Goal: Task Accomplishment & Management: Use online tool/utility

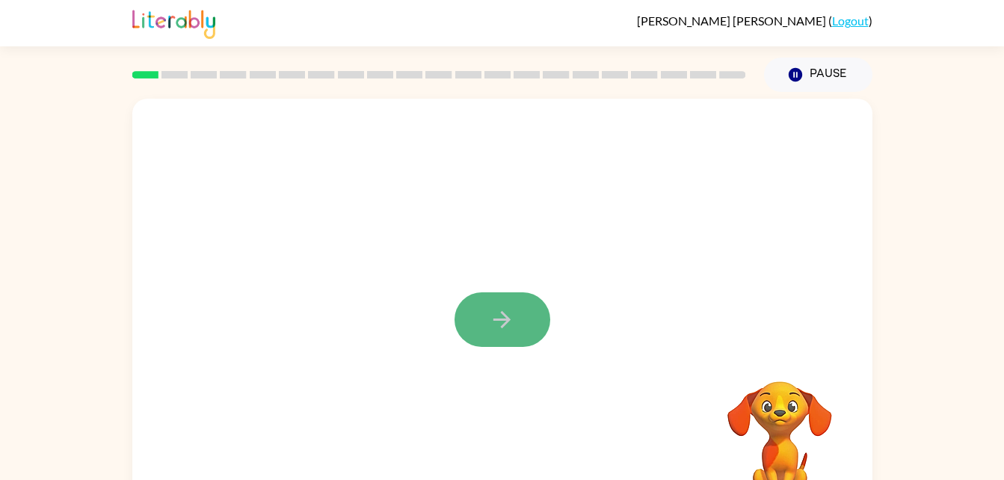
click at [491, 313] on icon "button" at bounding box center [502, 320] width 26 height 26
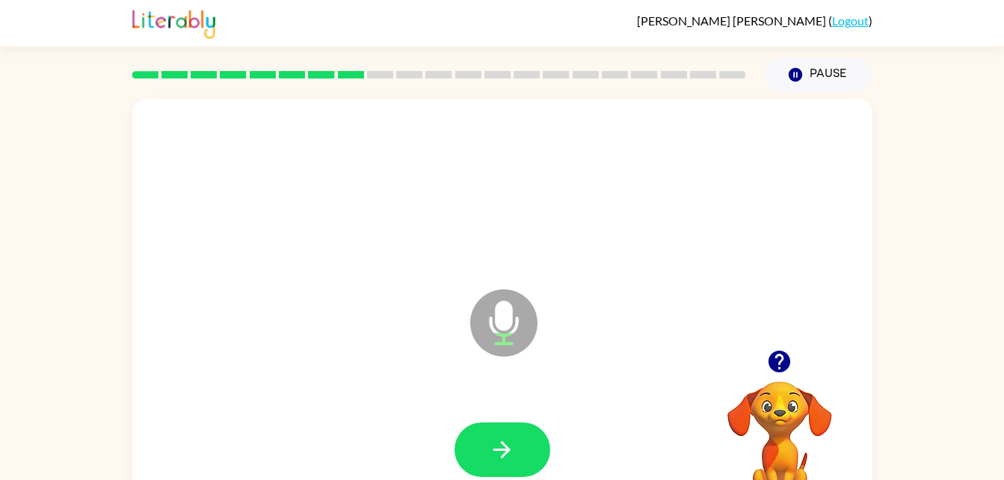
click at [497, 304] on icon at bounding box center [503, 322] width 67 height 67
click at [500, 326] on icon "Microphone The Microphone is here when it is your turn to talk" at bounding box center [579, 342] width 224 height 112
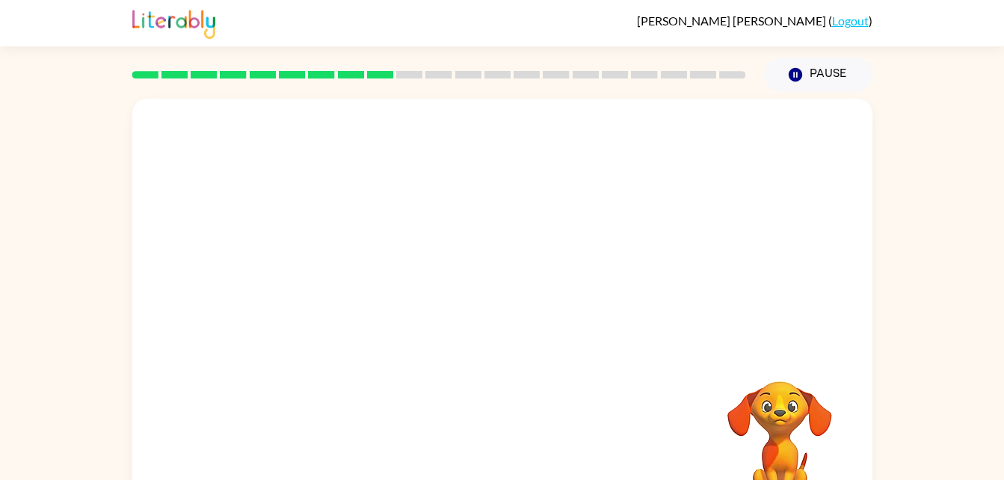
click at [238, 232] on div at bounding box center [502, 224] width 740 height 251
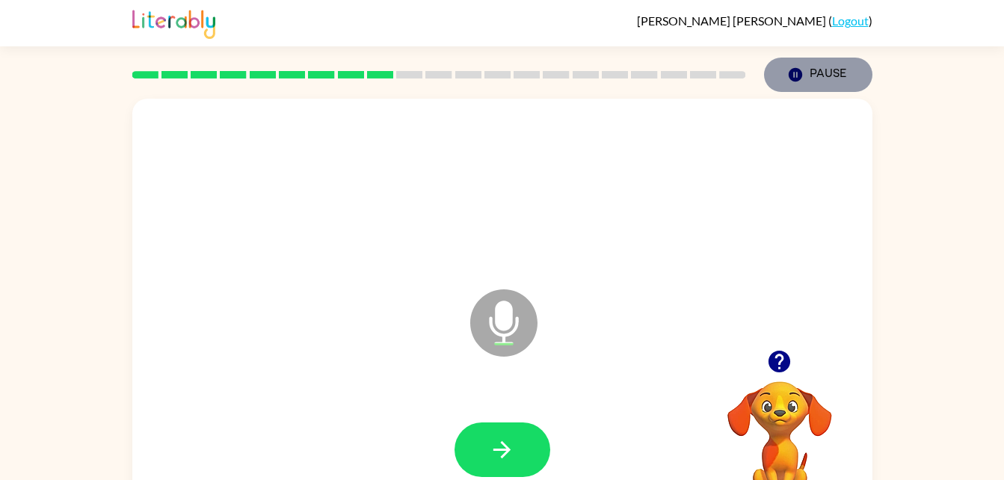
click at [788, 84] on button "Pause Pause" at bounding box center [818, 75] width 108 height 34
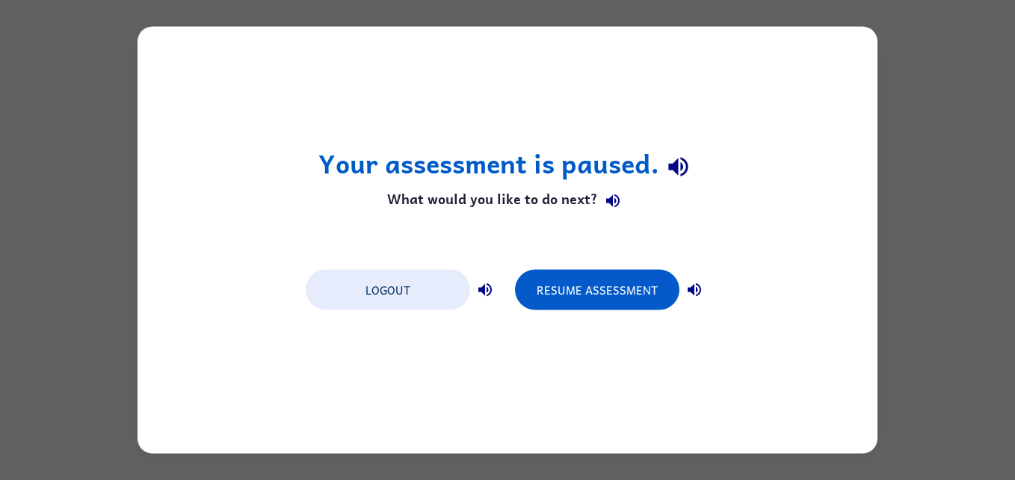
click at [979, 257] on div "Your assessment is paused. What would you like to do next? Logout Resume Assess…" at bounding box center [507, 240] width 1015 height 480
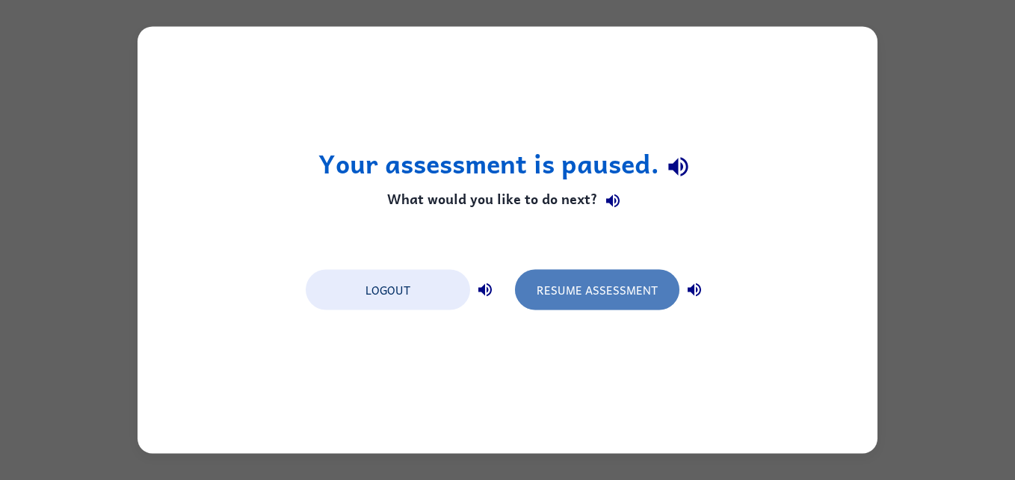
click at [602, 285] on button "Resume Assessment" at bounding box center [597, 290] width 165 height 40
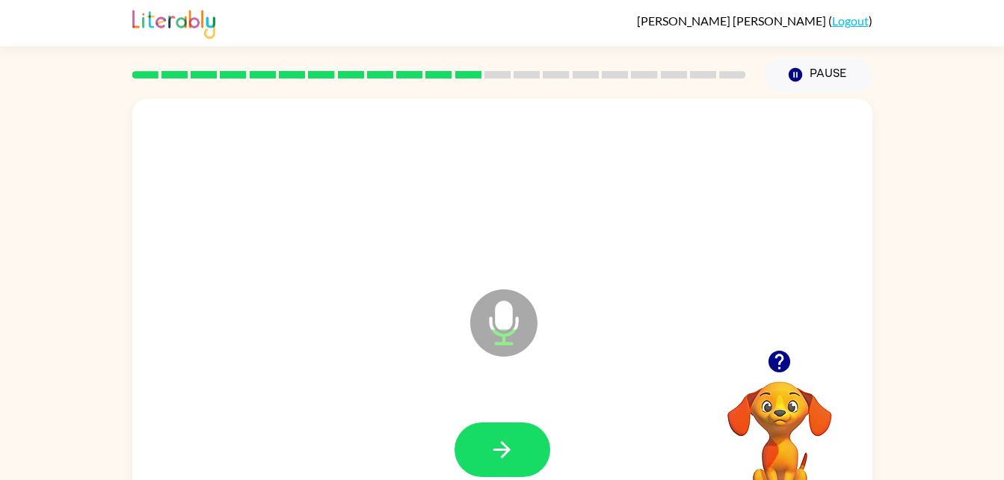
click at [517, 320] on icon "Microphone The Microphone is here when it is your turn to talk" at bounding box center [579, 342] width 224 height 112
click at [470, 361] on icon "Microphone The Microphone is here when it is your turn to talk" at bounding box center [579, 342] width 224 height 112
click at [766, 369] on icon "button" at bounding box center [779, 361] width 26 height 26
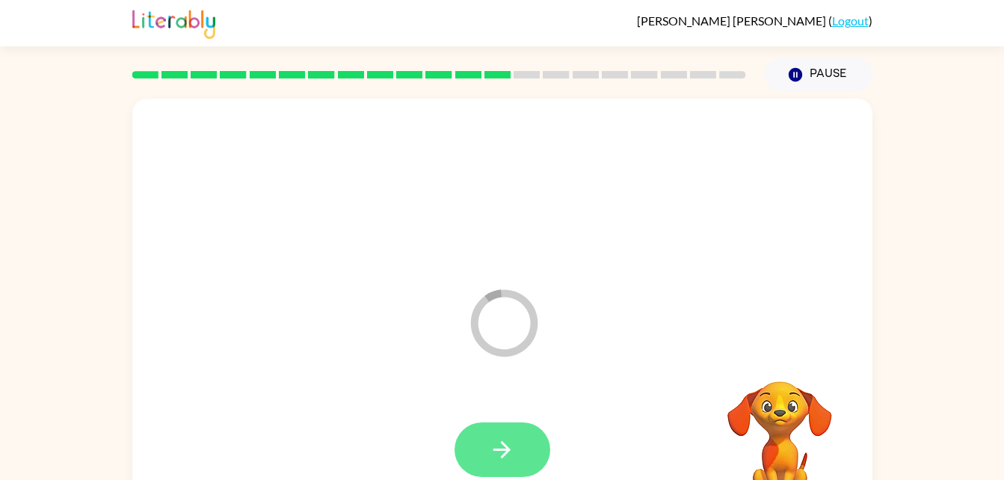
click at [505, 452] on icon "button" at bounding box center [502, 449] width 17 height 17
click at [485, 428] on button "button" at bounding box center [503, 449] width 96 height 55
click at [497, 451] on div at bounding box center [502, 450] width 710 height 123
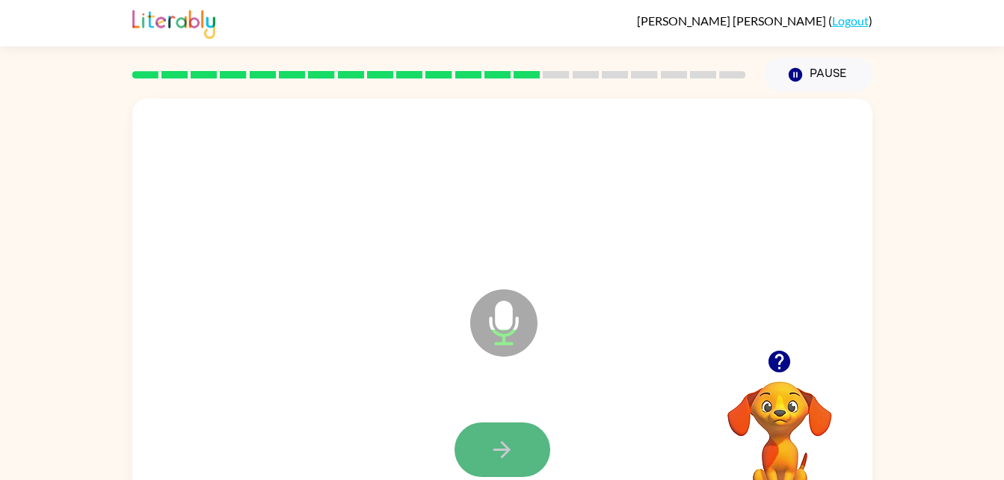
click at [513, 440] on icon "button" at bounding box center [502, 450] width 26 height 26
click at [493, 449] on icon "button" at bounding box center [502, 450] width 26 height 26
click at [481, 458] on button "button" at bounding box center [503, 449] width 96 height 55
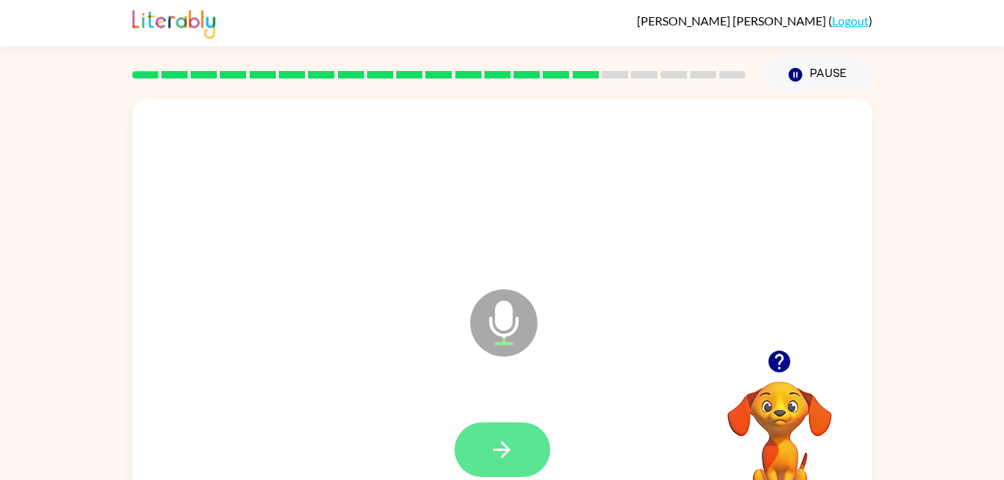
click at [482, 425] on button "button" at bounding box center [503, 449] width 96 height 55
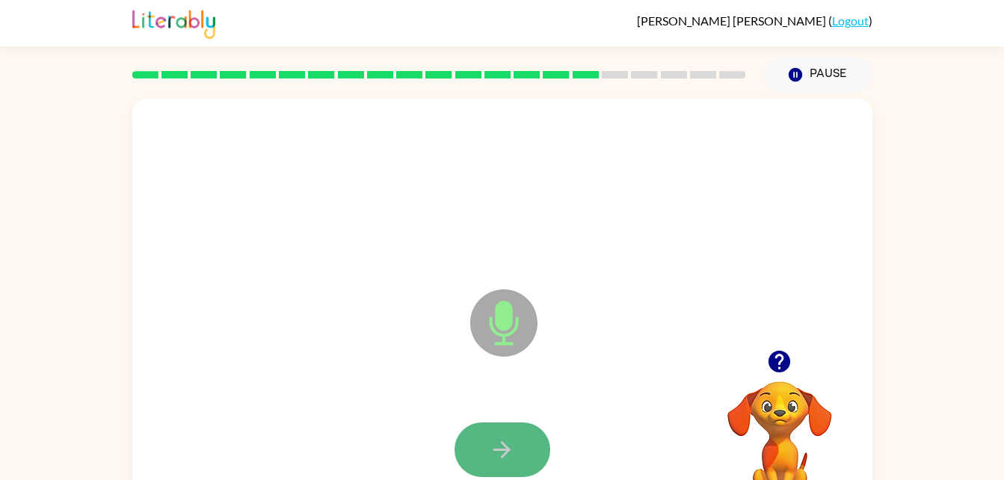
click at [508, 459] on icon "button" at bounding box center [502, 450] width 26 height 26
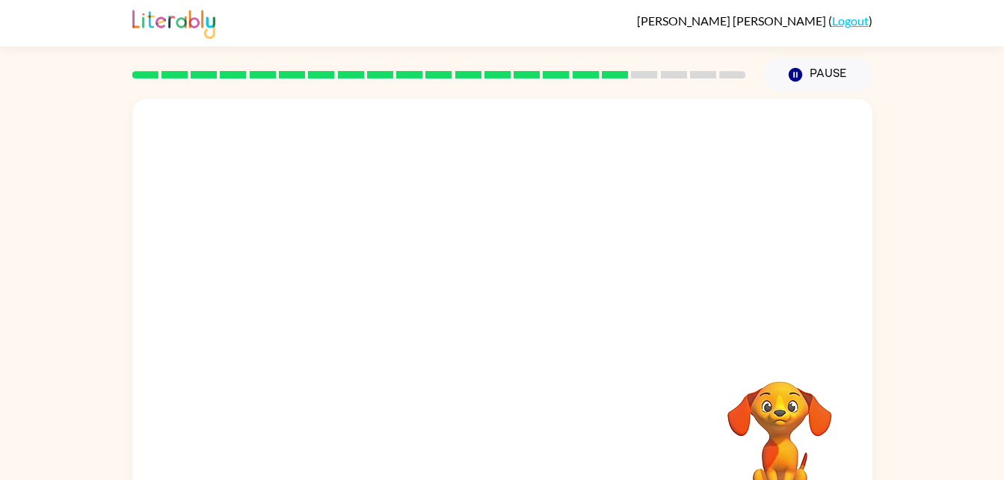
click at [508, 459] on div "Your browser must support playing .mp4 files to use Literably. Please try using…" at bounding box center [502, 312] width 740 height 427
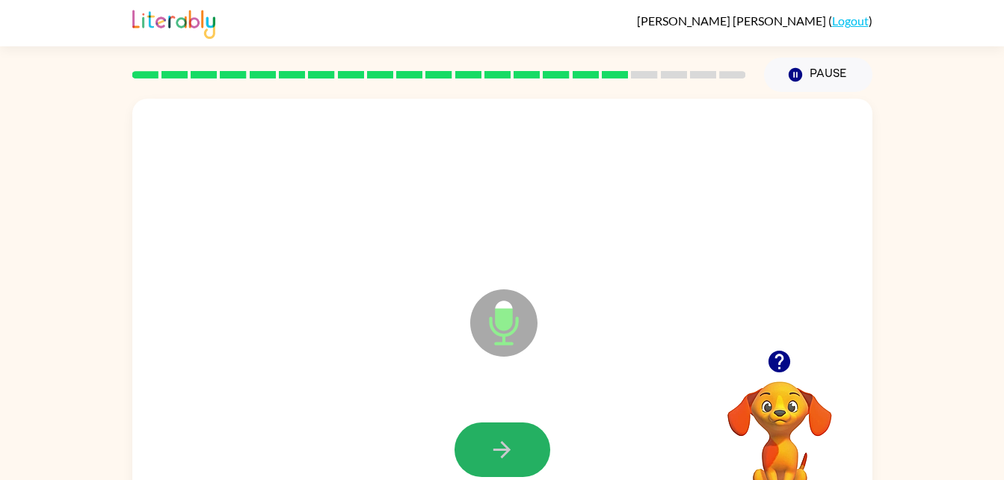
click at [518, 437] on button "button" at bounding box center [503, 449] width 96 height 55
click at [517, 449] on button "button" at bounding box center [503, 449] width 96 height 55
click at [491, 442] on icon "button" at bounding box center [502, 450] width 26 height 26
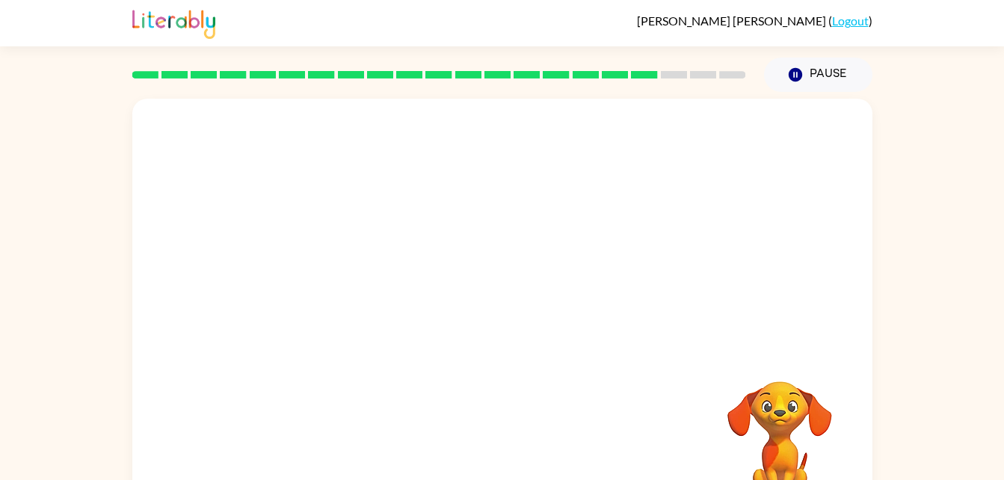
scroll to position [6, 0]
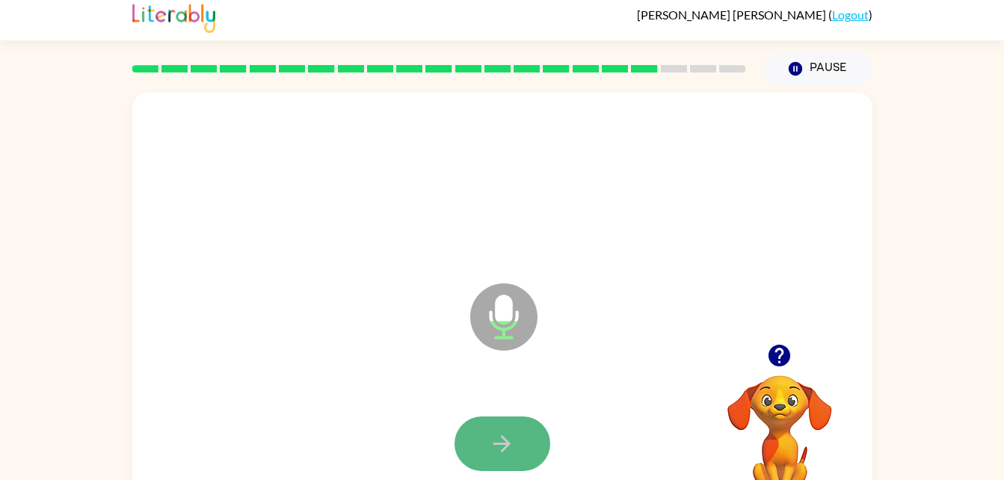
click at [490, 429] on button "button" at bounding box center [503, 444] width 96 height 55
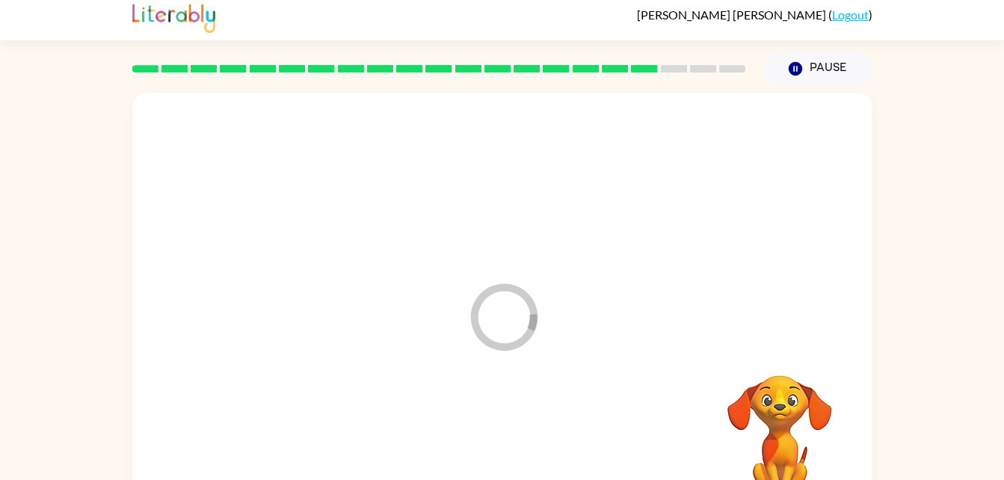
click at [490, 429] on div at bounding box center [502, 444] width 710 height 123
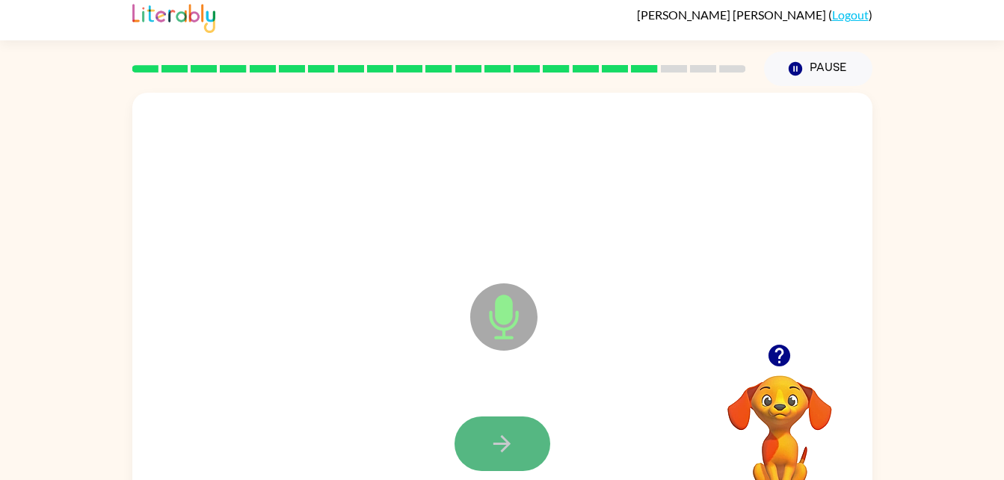
click at [522, 458] on button "button" at bounding box center [503, 444] width 96 height 55
click at [515, 451] on button "button" at bounding box center [503, 444] width 96 height 55
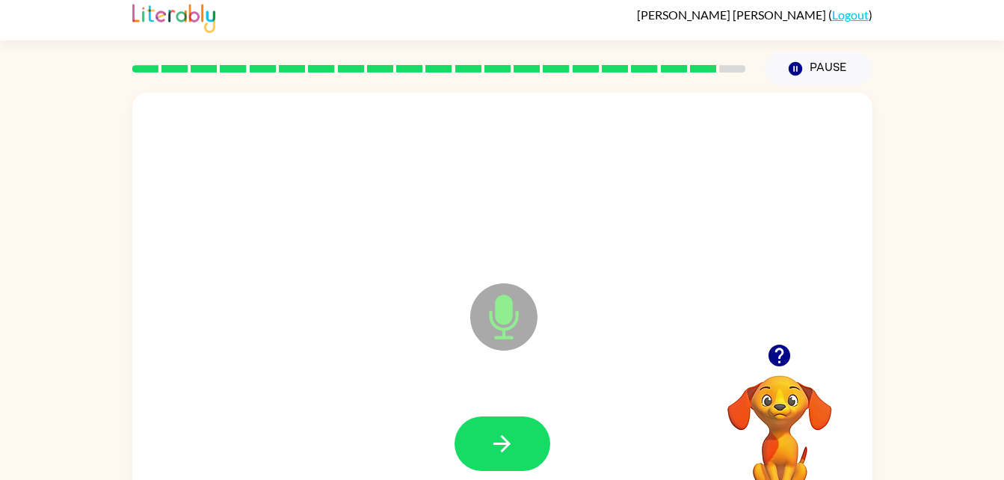
drag, startPoint x: 515, startPoint y: 451, endPoint x: 314, endPoint y: 323, distance: 238.3
click at [314, 323] on div "Microphone The Microphone is here when it is your turn to talk" at bounding box center [502, 306] width 740 height 427
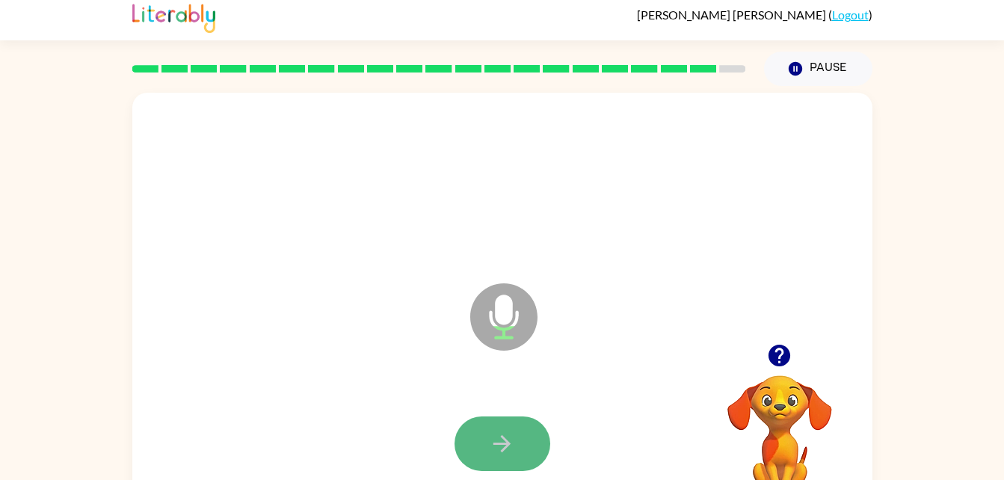
click at [482, 428] on button "button" at bounding box center [503, 444] width 96 height 55
click at [488, 443] on button "button" at bounding box center [503, 444] width 96 height 55
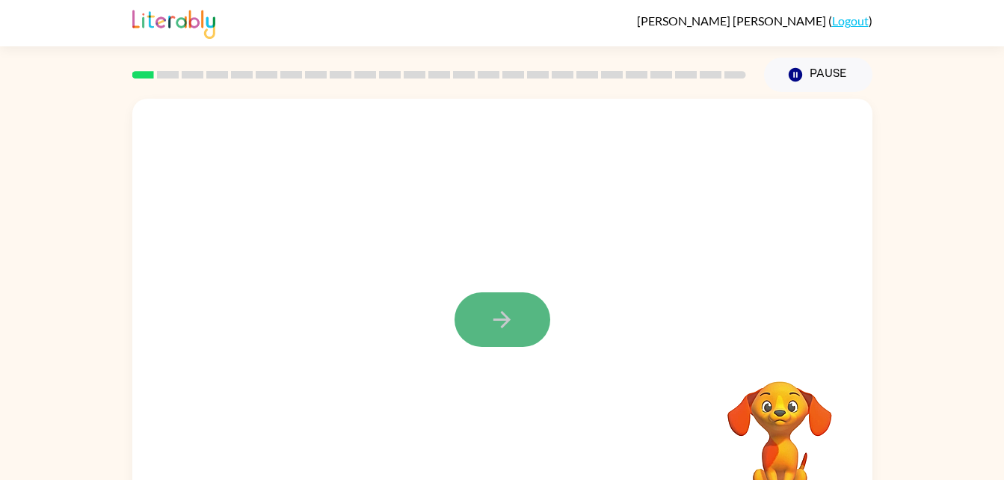
click at [529, 298] on button "button" at bounding box center [503, 319] width 96 height 55
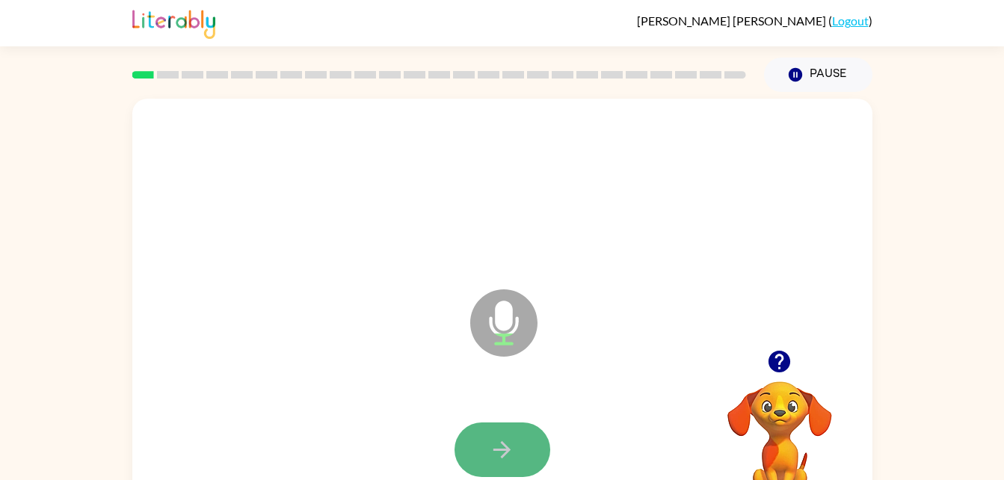
click at [499, 466] on button "button" at bounding box center [503, 449] width 96 height 55
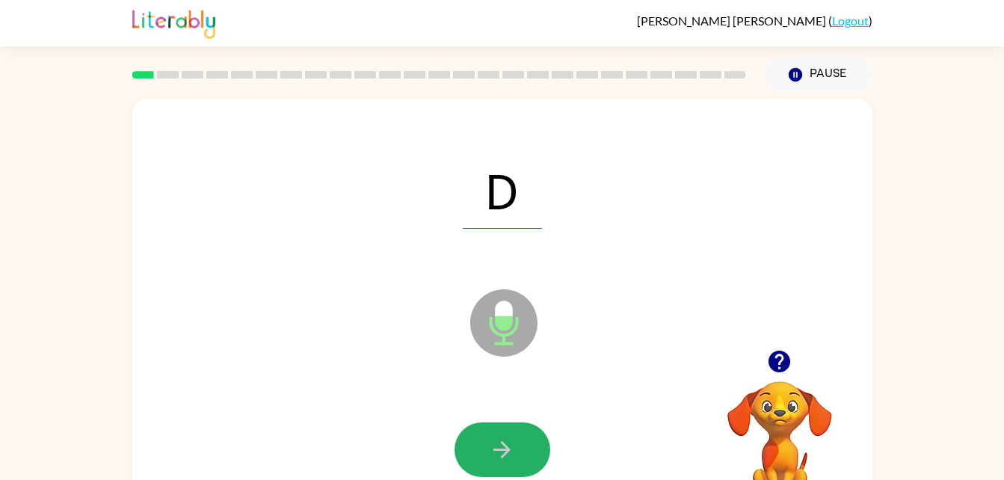
click at [500, 463] on button "button" at bounding box center [503, 449] width 96 height 55
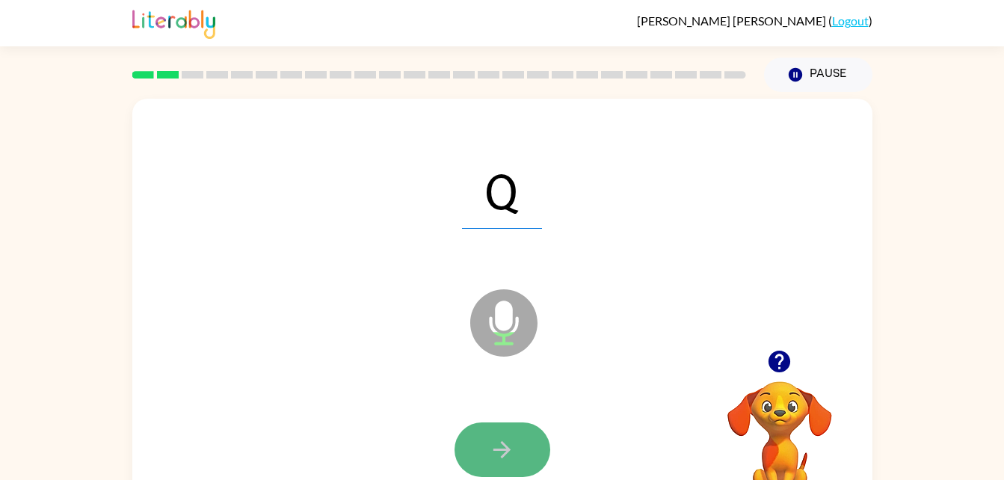
click at [495, 443] on icon "button" at bounding box center [502, 450] width 26 height 26
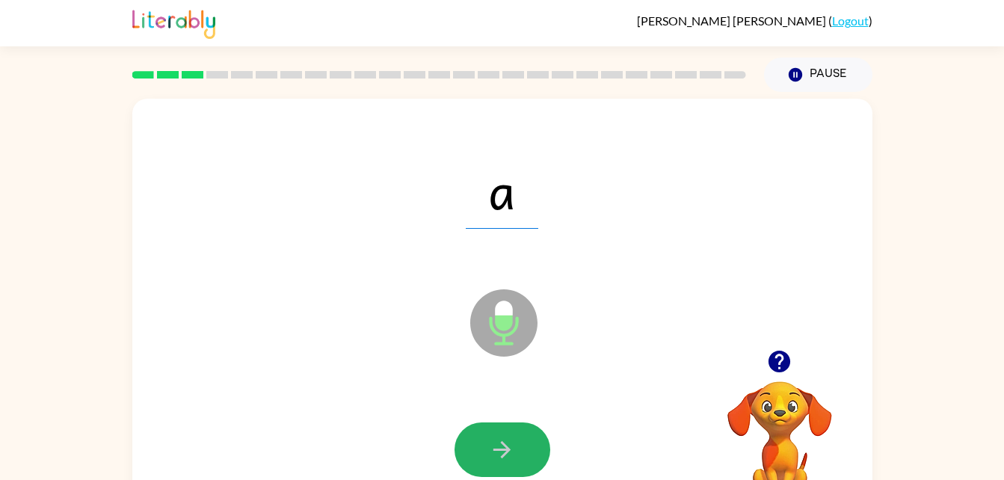
click at [495, 443] on icon "button" at bounding box center [502, 450] width 26 height 26
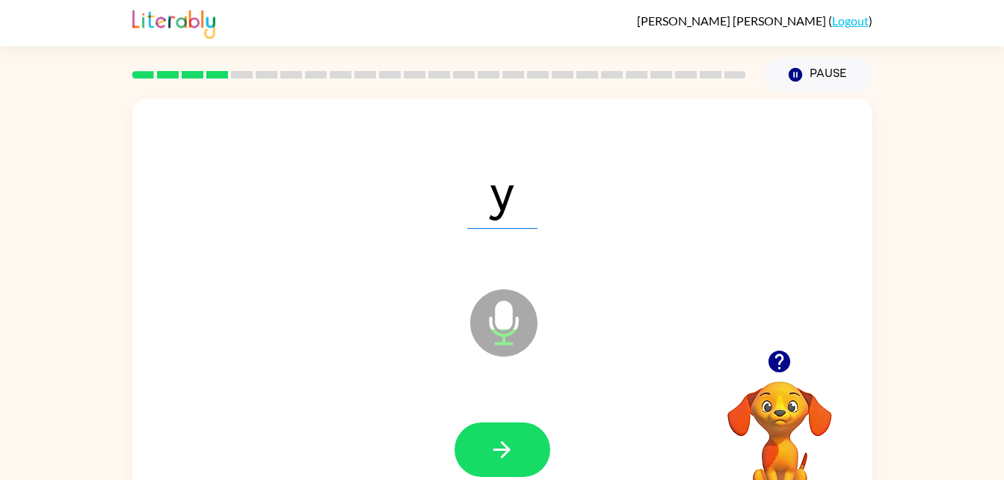
click at [495, 443] on icon "button" at bounding box center [502, 450] width 26 height 26
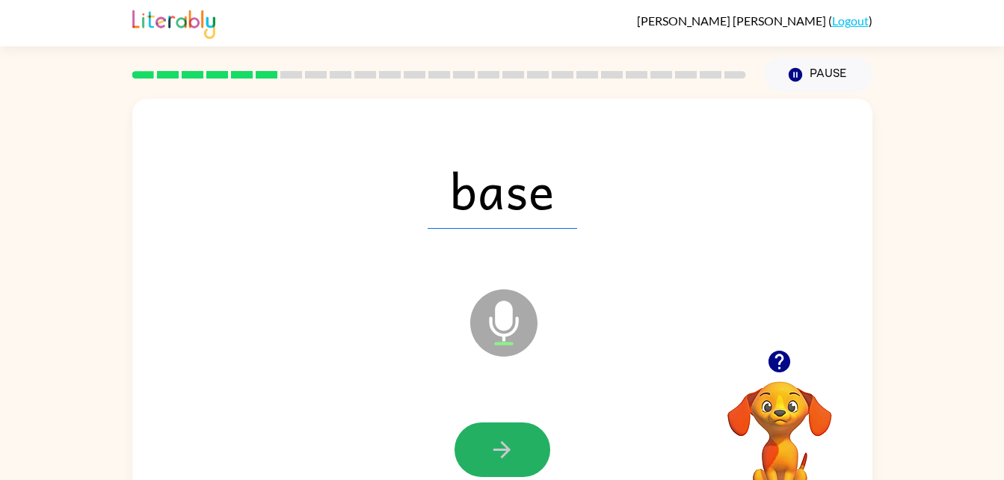
click at [495, 443] on icon "button" at bounding box center [502, 450] width 26 height 26
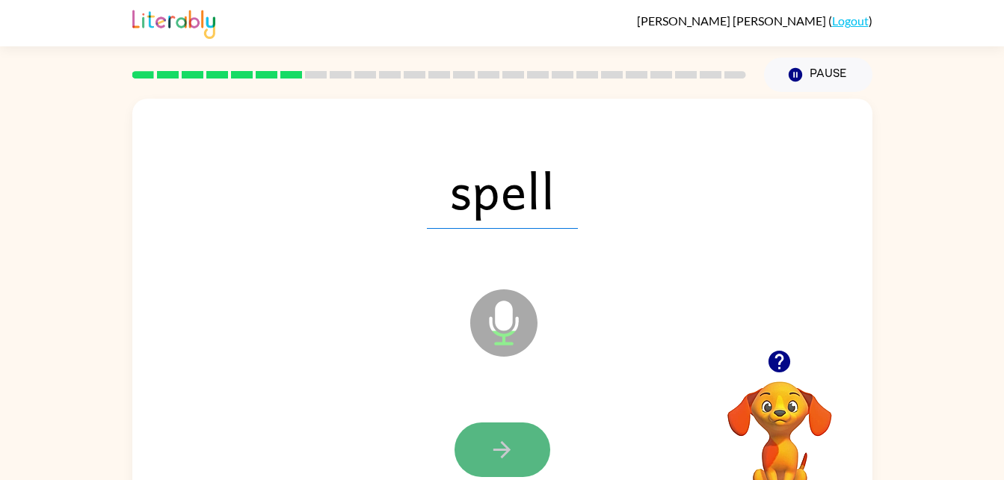
click at [497, 428] on button "button" at bounding box center [503, 449] width 96 height 55
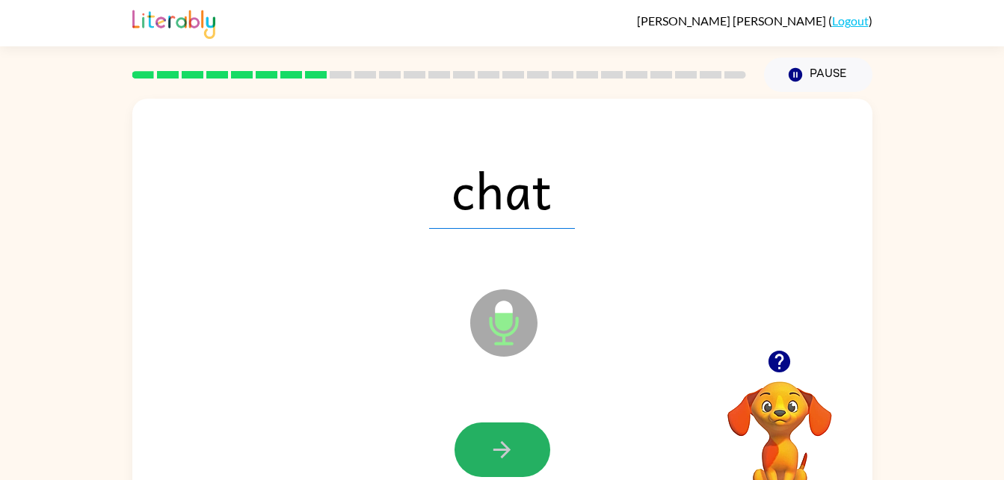
click at [497, 428] on button "button" at bounding box center [503, 449] width 96 height 55
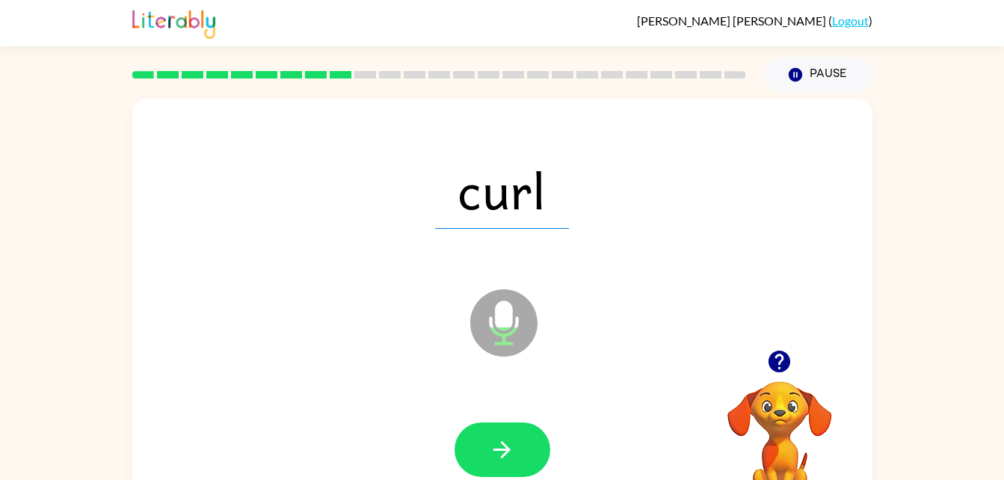
click at [497, 428] on button "button" at bounding box center [503, 449] width 96 height 55
click at [495, 457] on icon "button" at bounding box center [502, 450] width 26 height 26
click at [494, 456] on icon "button" at bounding box center [502, 450] width 26 height 26
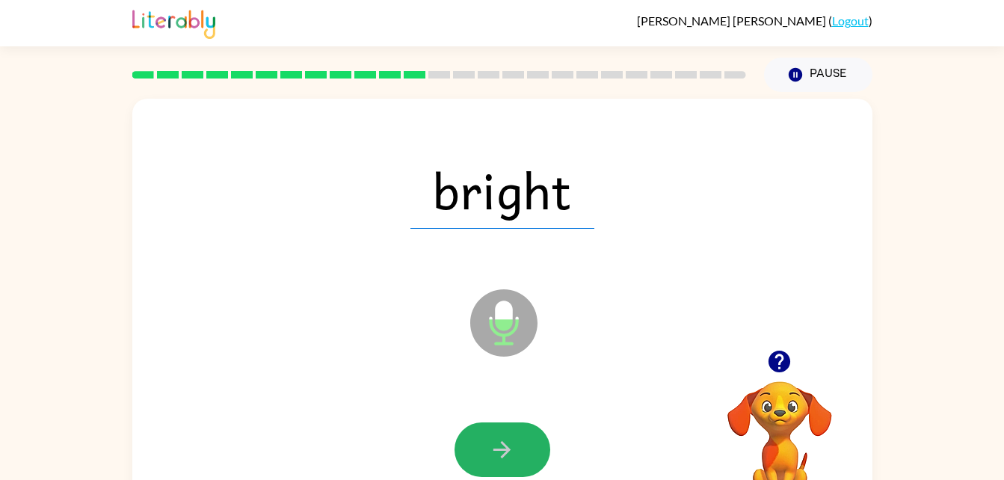
click at [494, 456] on icon "button" at bounding box center [502, 450] width 26 height 26
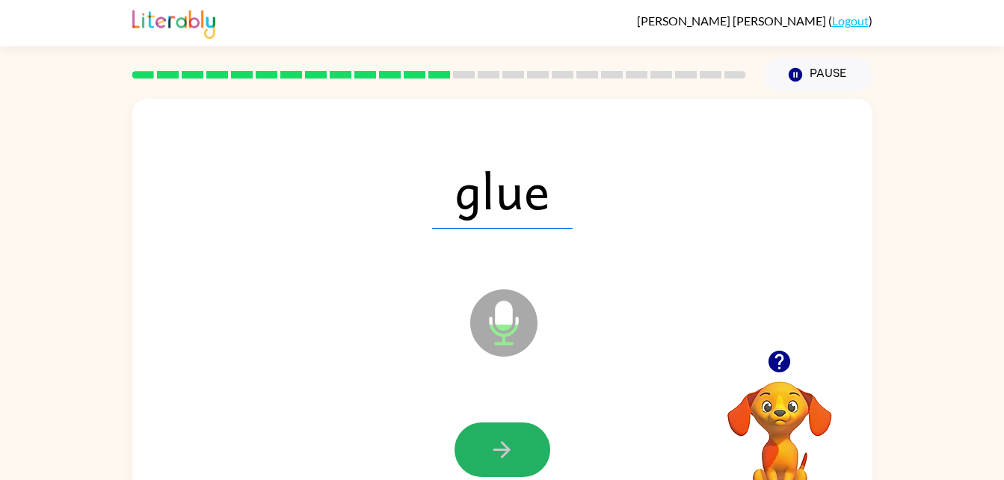
drag, startPoint x: 494, startPoint y: 456, endPoint x: 493, endPoint y: 489, distance: 32.9
click at [493, 479] on html "Owen Colean ( Logout ) Pause Pause glue Microphone The Microphone is here when …" at bounding box center [502, 263] width 1004 height 526
click at [486, 454] on button "button" at bounding box center [503, 449] width 96 height 55
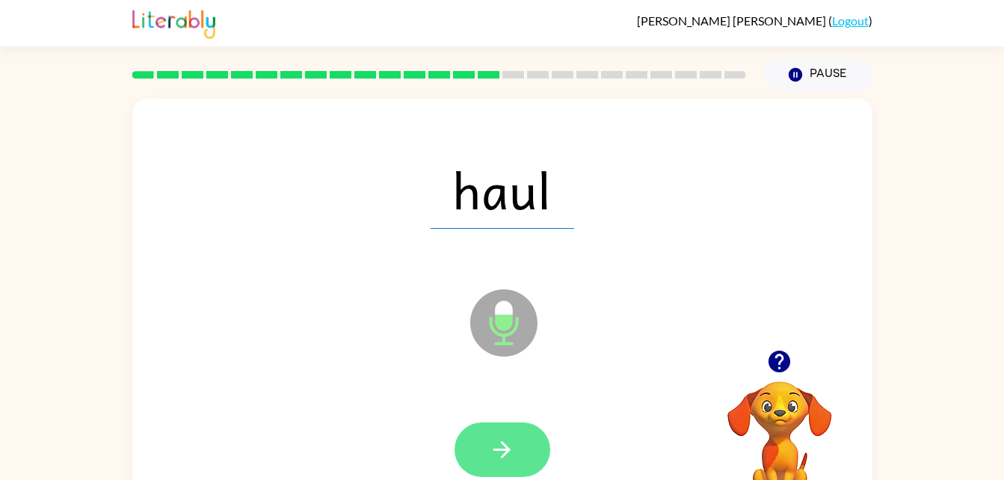
click at [501, 456] on icon "button" at bounding box center [502, 450] width 26 height 26
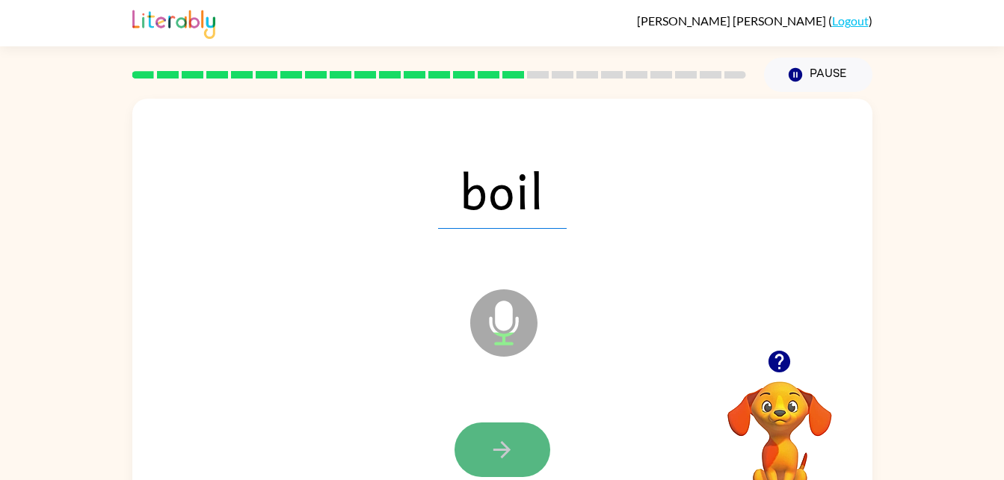
click at [500, 459] on icon "button" at bounding box center [502, 450] width 26 height 26
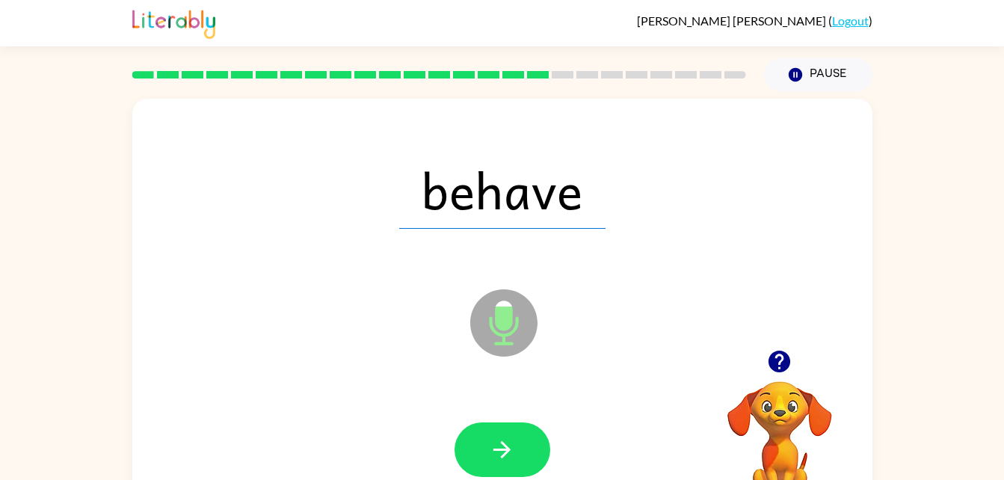
click at [500, 459] on icon "button" at bounding box center [502, 450] width 26 height 26
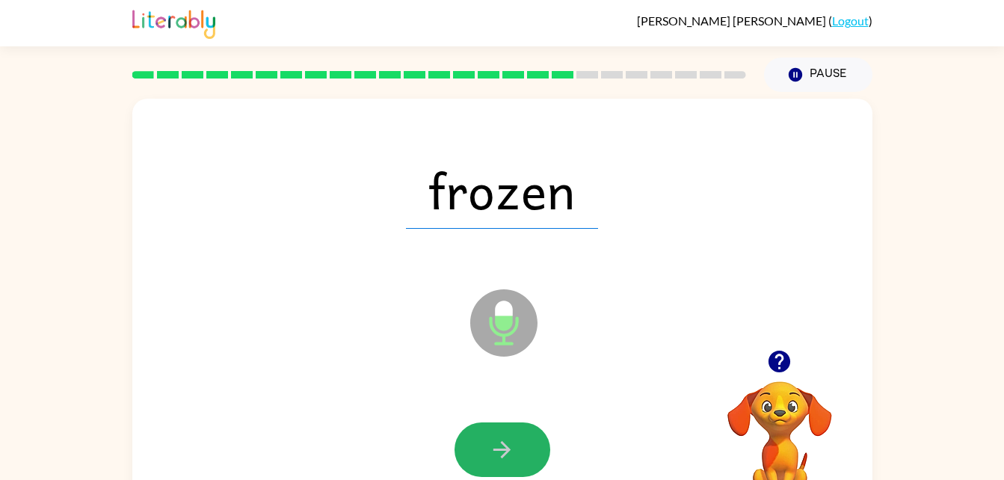
click at [500, 459] on icon "button" at bounding box center [502, 450] width 26 height 26
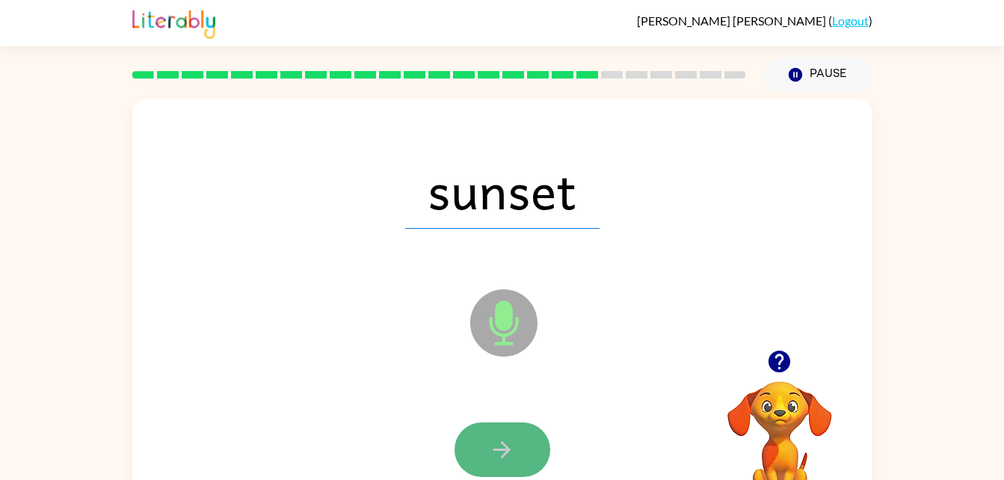
click at [500, 463] on button "button" at bounding box center [503, 449] width 96 height 55
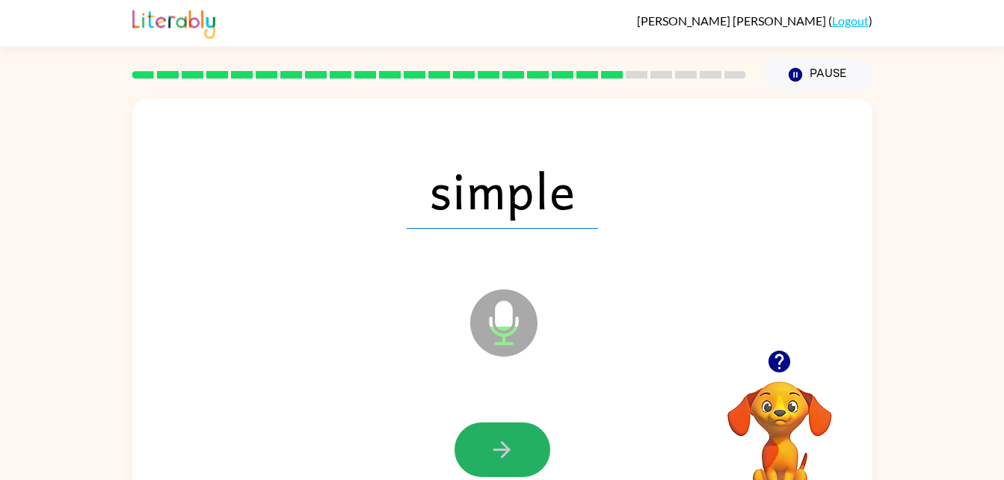
click at [500, 463] on button "button" at bounding box center [503, 449] width 96 height 55
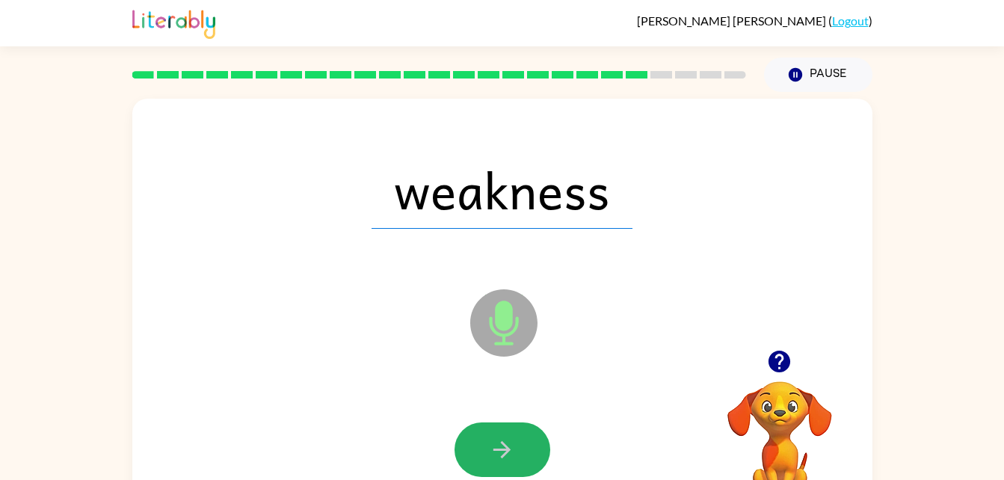
click at [500, 463] on button "button" at bounding box center [503, 449] width 96 height 55
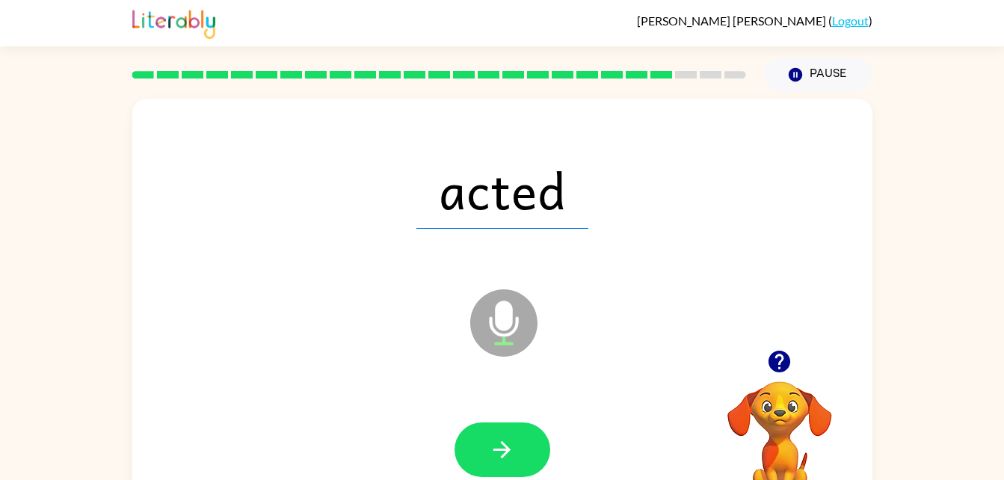
drag, startPoint x: 500, startPoint y: 463, endPoint x: 425, endPoint y: 396, distance: 100.0
click at [425, 396] on div at bounding box center [502, 450] width 710 height 123
click at [491, 446] on icon "button" at bounding box center [502, 450] width 26 height 26
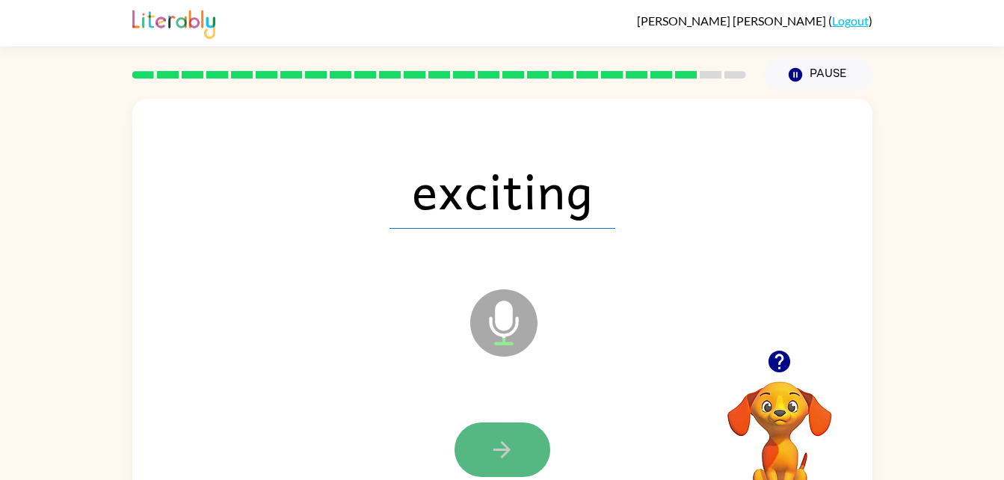
click at [488, 425] on button "button" at bounding box center [503, 449] width 96 height 55
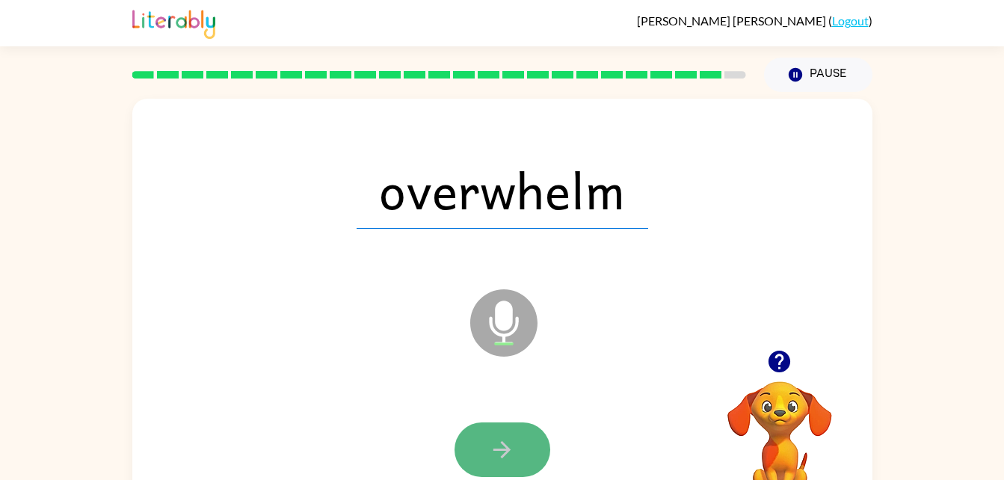
click at [489, 450] on icon "button" at bounding box center [502, 450] width 26 height 26
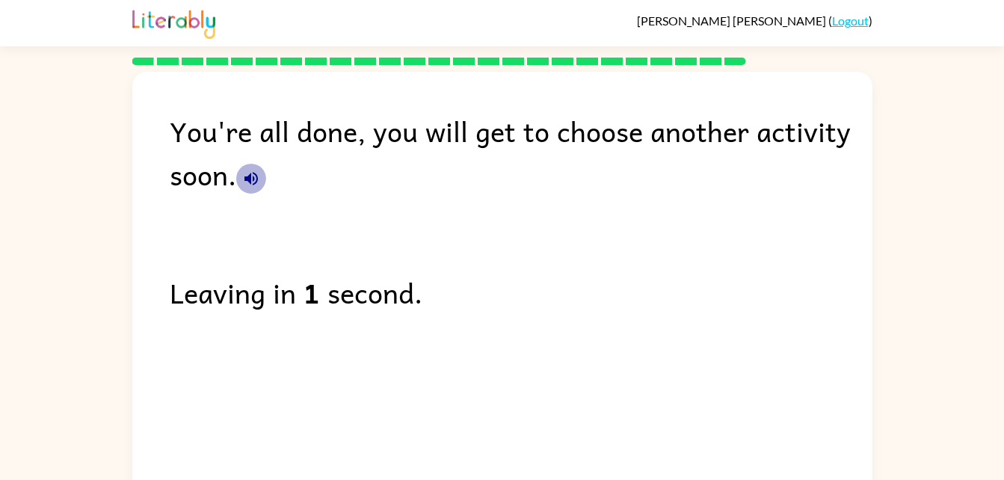
click at [245, 178] on icon "button" at bounding box center [251, 178] width 13 height 13
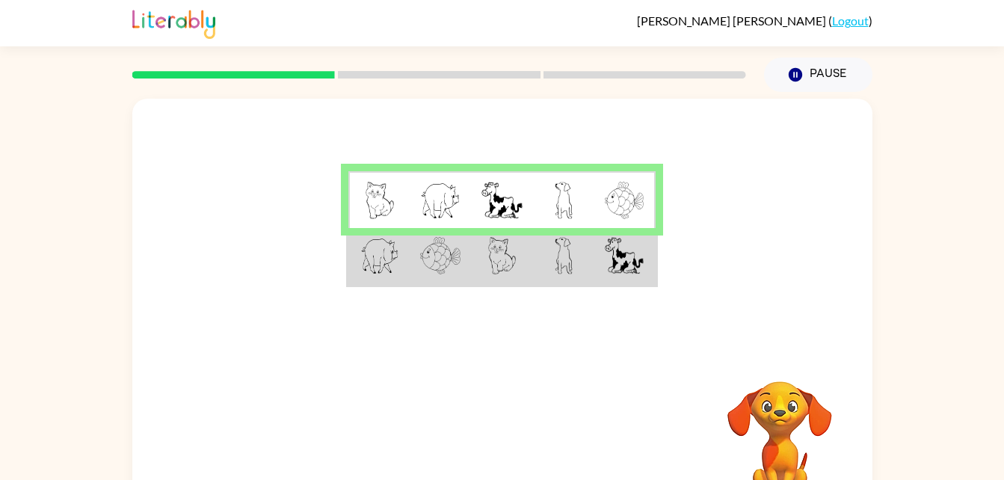
click at [462, 263] on td at bounding box center [440, 257] width 61 height 58
click at [471, 257] on td at bounding box center [501, 257] width 61 height 58
click at [464, 274] on td at bounding box center [440, 257] width 61 height 58
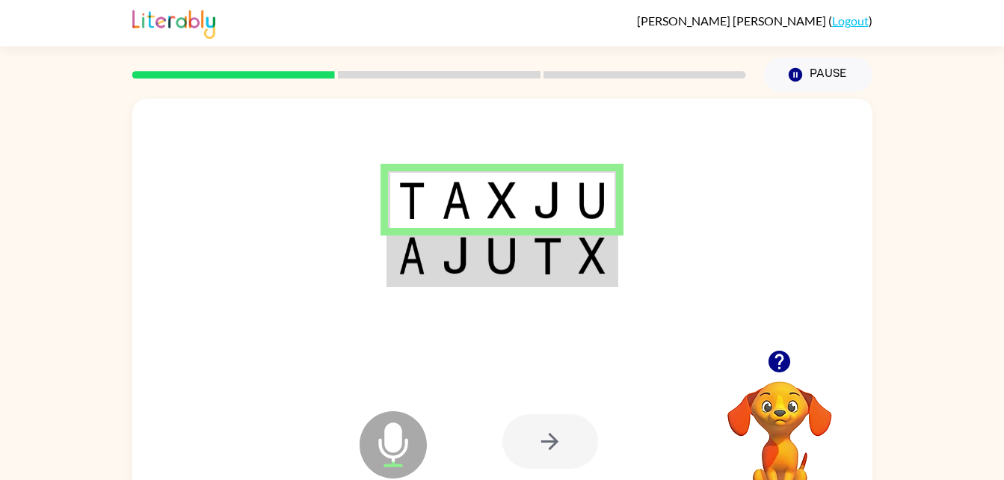
click at [415, 258] on img at bounding box center [412, 255] width 27 height 37
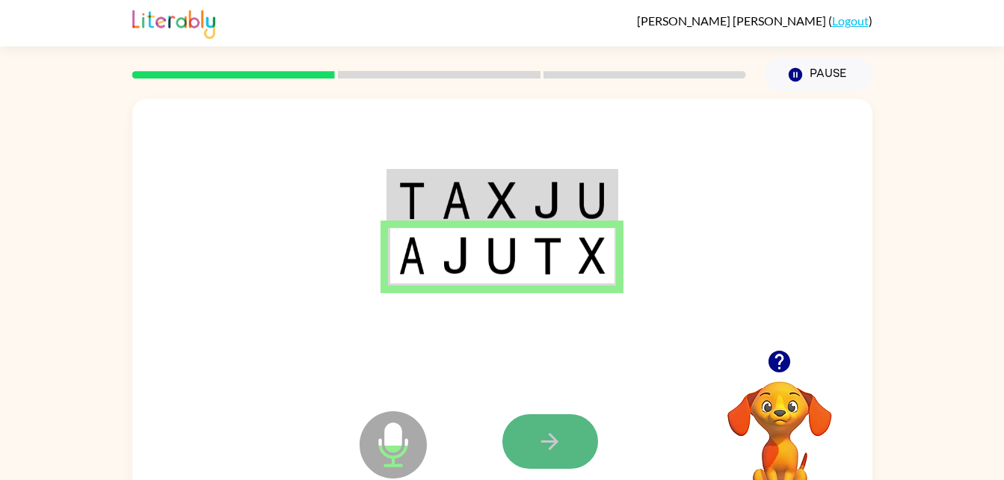
drag, startPoint x: 555, startPoint y: 427, endPoint x: 548, endPoint y: 440, distance: 14.4
click at [548, 440] on icon "button" at bounding box center [550, 441] width 26 height 26
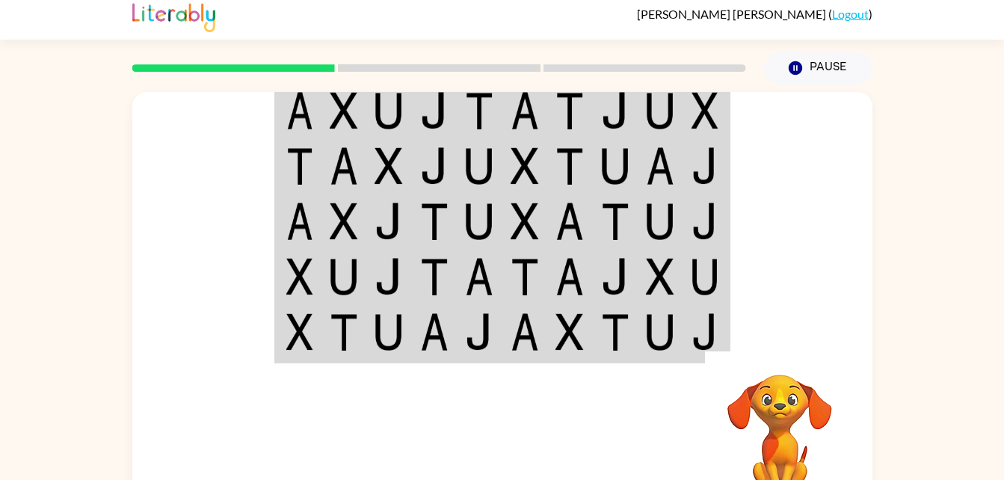
scroll to position [9, 0]
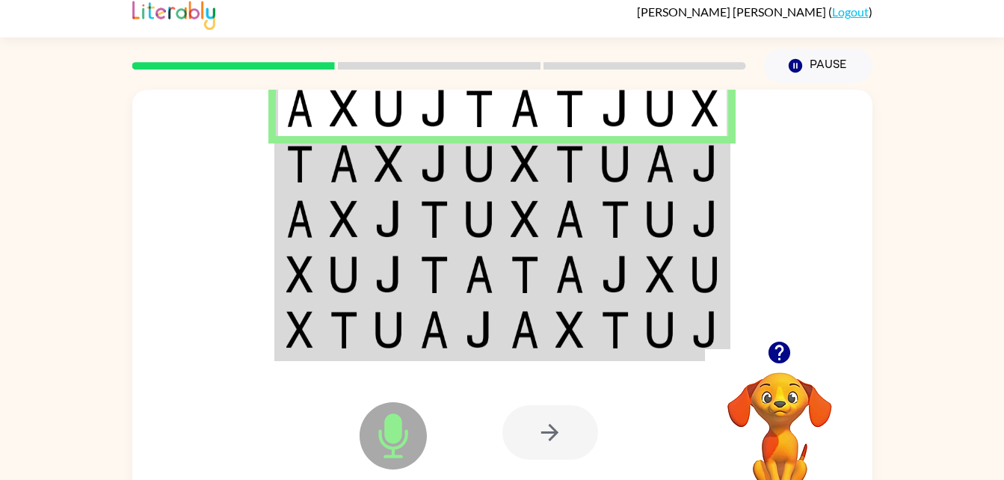
click at [295, 172] on img at bounding box center [299, 163] width 27 height 37
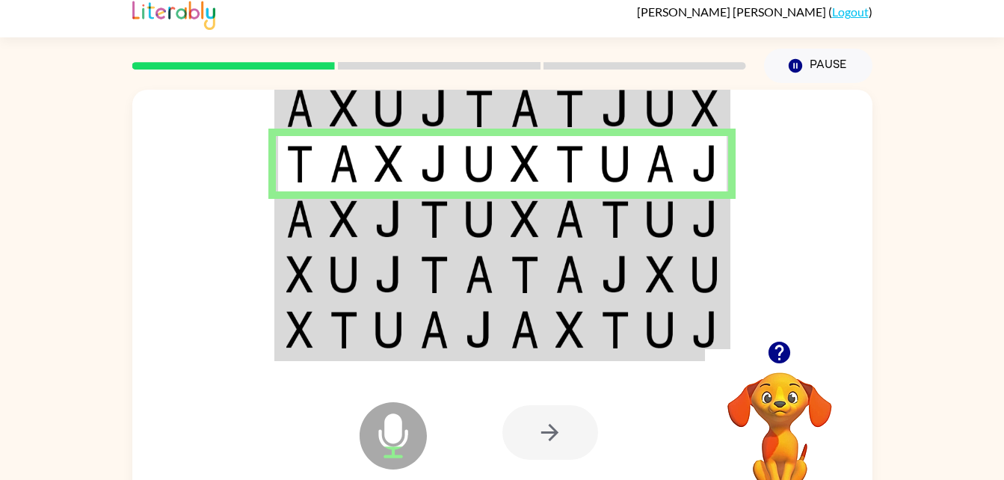
click at [299, 241] on td at bounding box center [299, 218] width 46 height 55
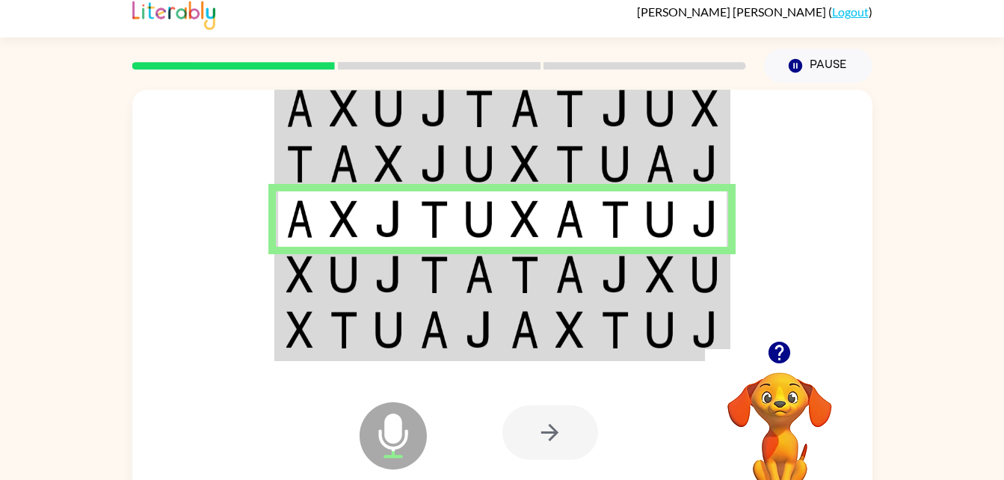
click at [306, 289] on img at bounding box center [299, 274] width 27 height 37
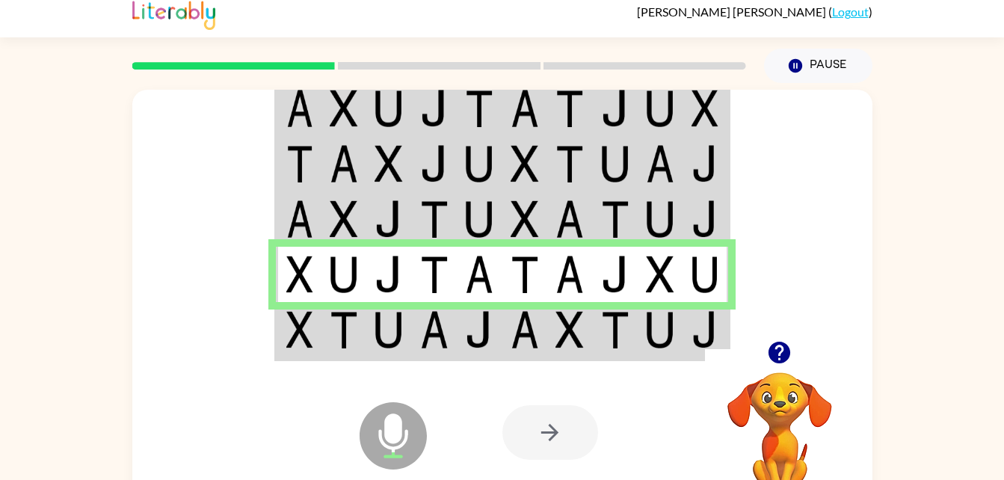
click at [325, 342] on td at bounding box center [345, 331] width 46 height 58
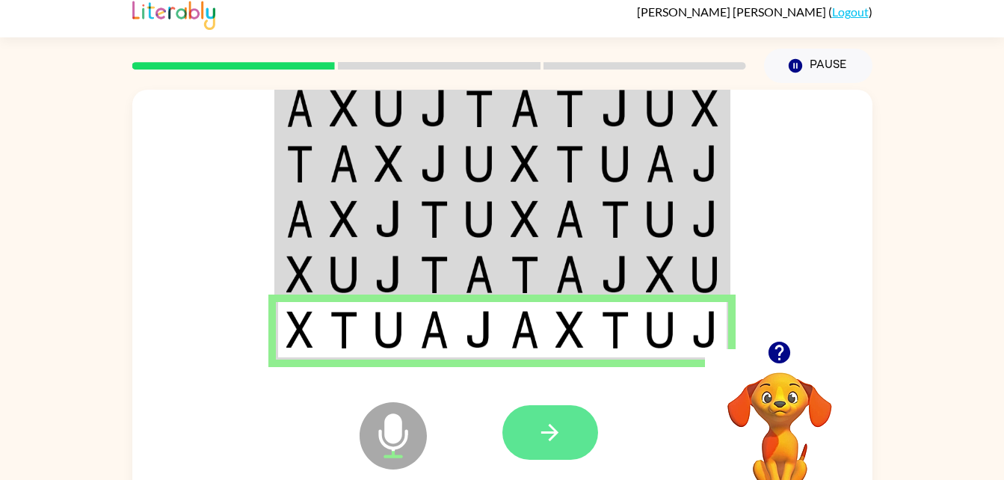
click at [508, 433] on button "button" at bounding box center [550, 432] width 96 height 55
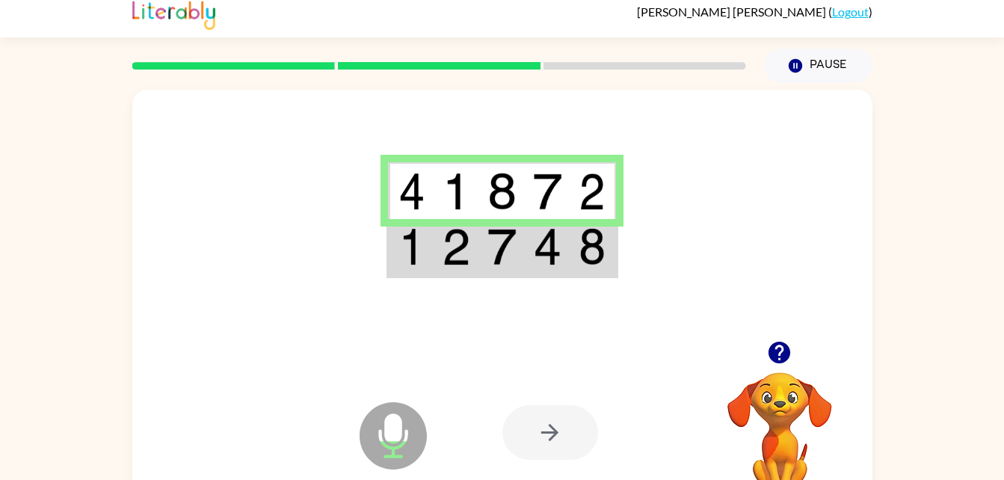
click at [391, 248] on td at bounding box center [411, 248] width 46 height 58
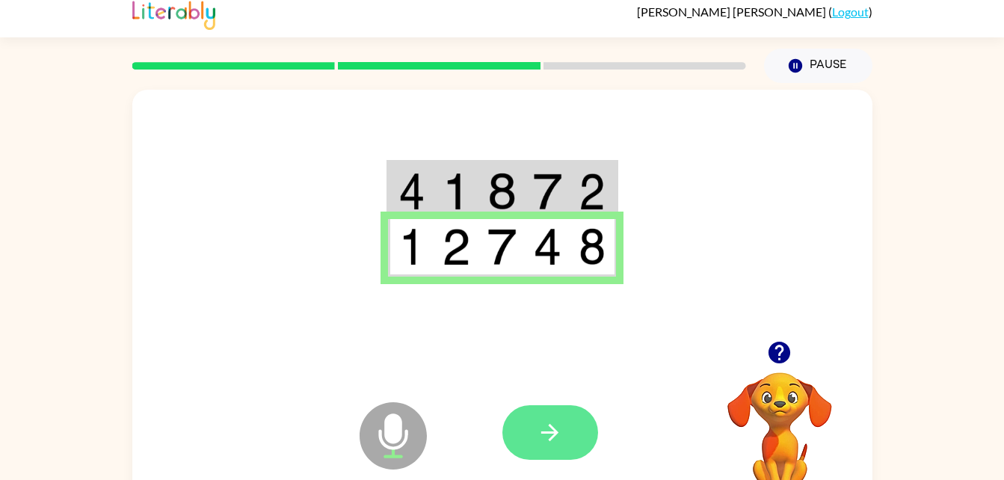
click at [538, 425] on icon "button" at bounding box center [550, 432] width 26 height 26
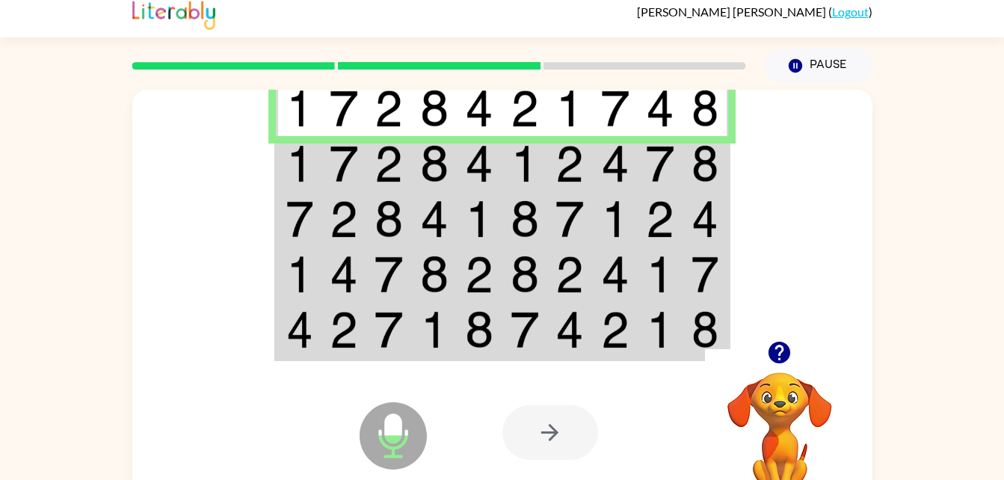
click at [293, 182] on img at bounding box center [299, 163] width 27 height 37
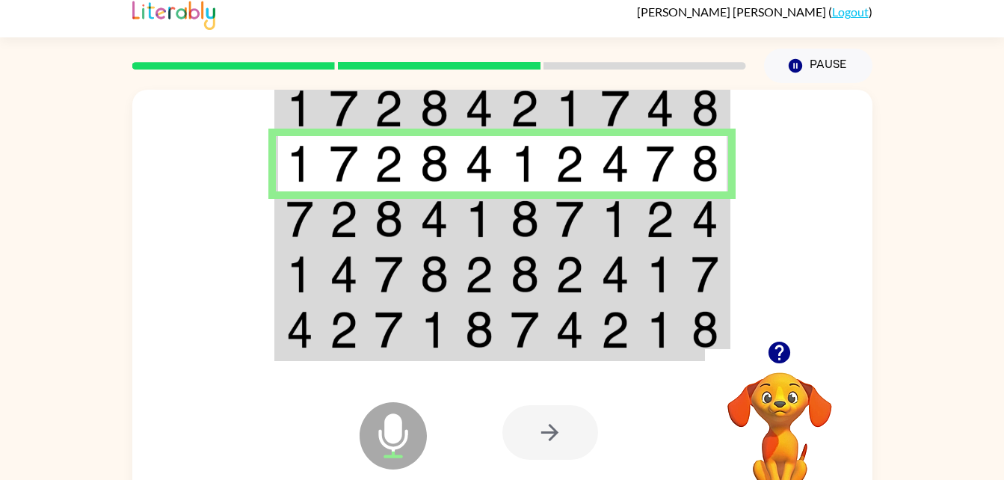
click at [301, 233] on img at bounding box center [299, 218] width 27 height 37
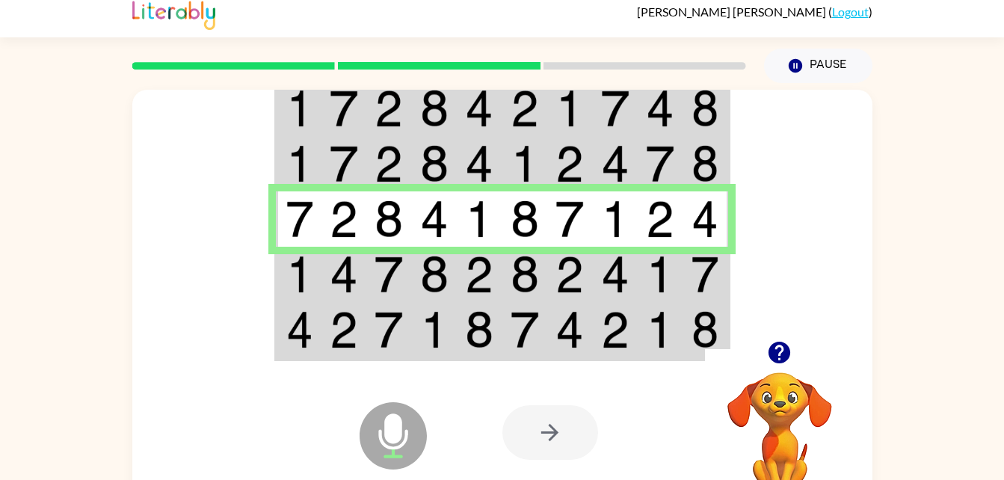
click at [292, 283] on img at bounding box center [299, 274] width 27 height 37
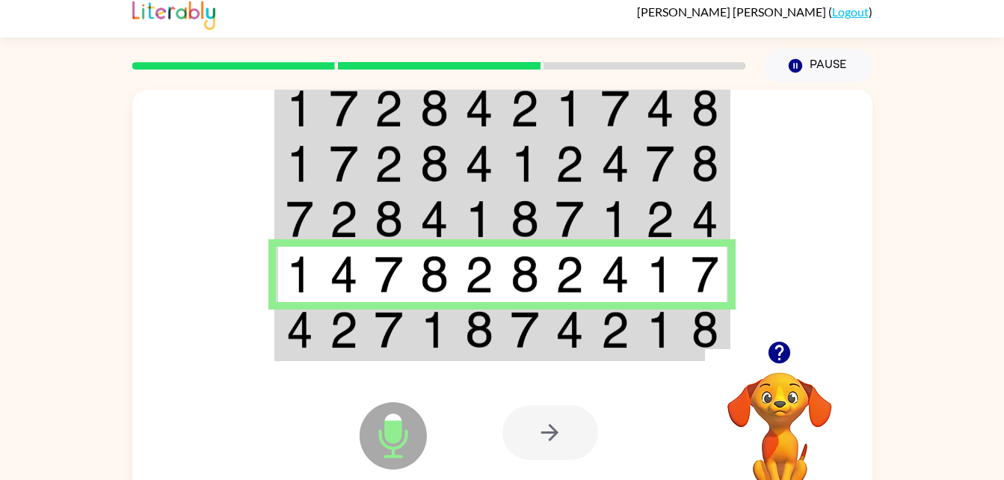
click at [481, 335] on img at bounding box center [479, 329] width 28 height 37
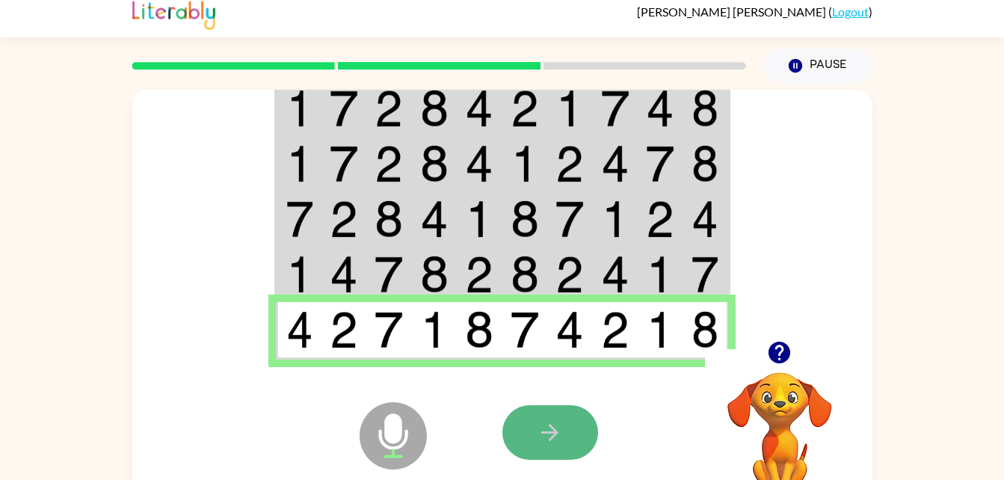
click at [534, 424] on button "button" at bounding box center [550, 432] width 96 height 55
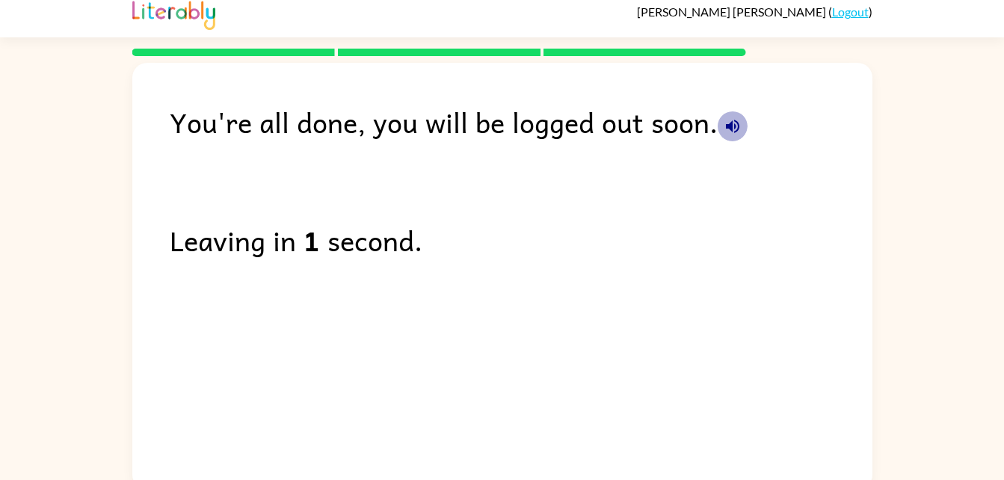
click at [732, 126] on icon "button" at bounding box center [732, 126] width 13 height 13
